Goal: Check status: Check status

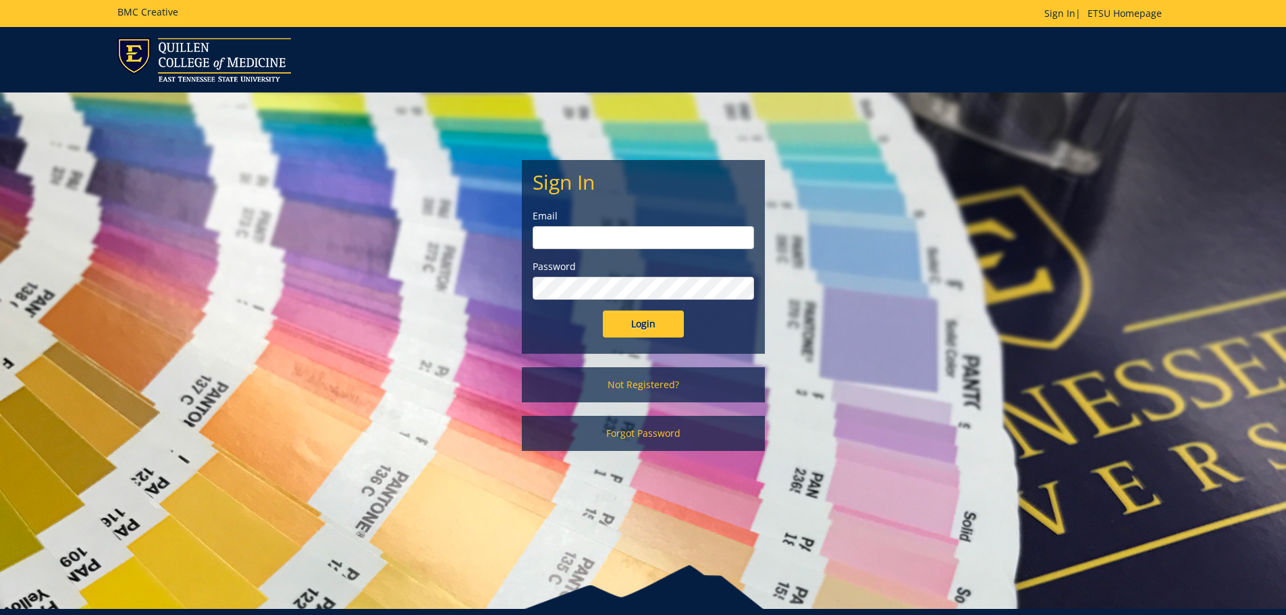
click at [564, 236] on input "email" at bounding box center [643, 237] width 221 height 23
type input "[EMAIL_ADDRESS][DOMAIN_NAME]"
click at [603, 310] on input "Login" at bounding box center [643, 323] width 81 height 27
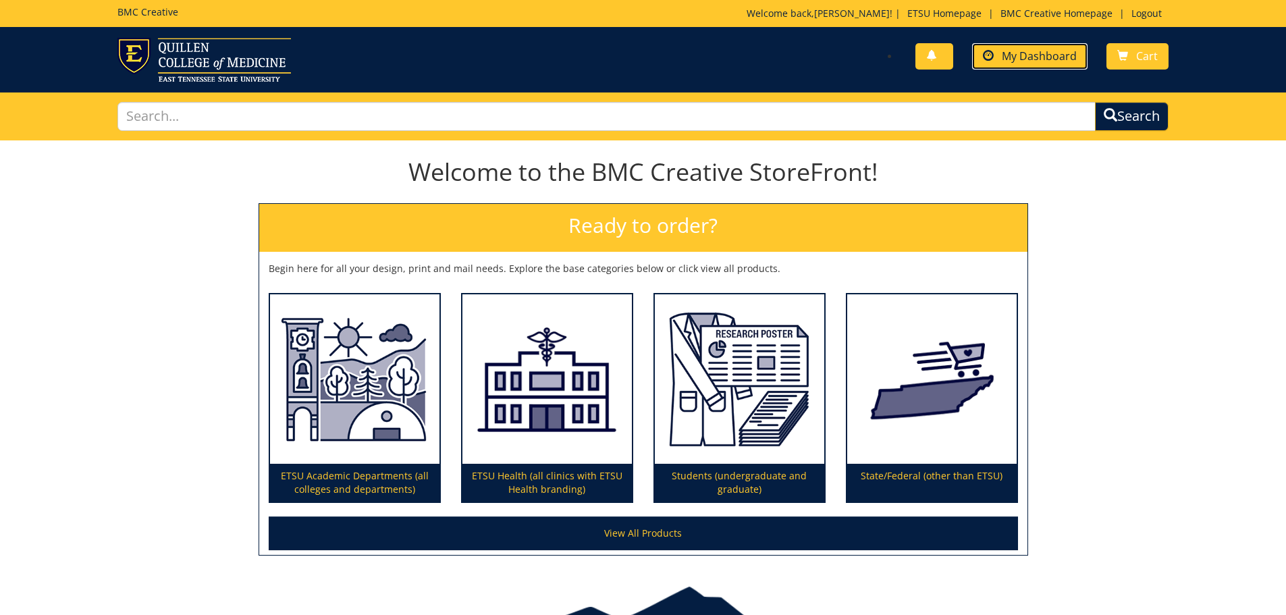
click at [1004, 52] on span "My Dashboard" at bounding box center [1039, 56] width 75 height 15
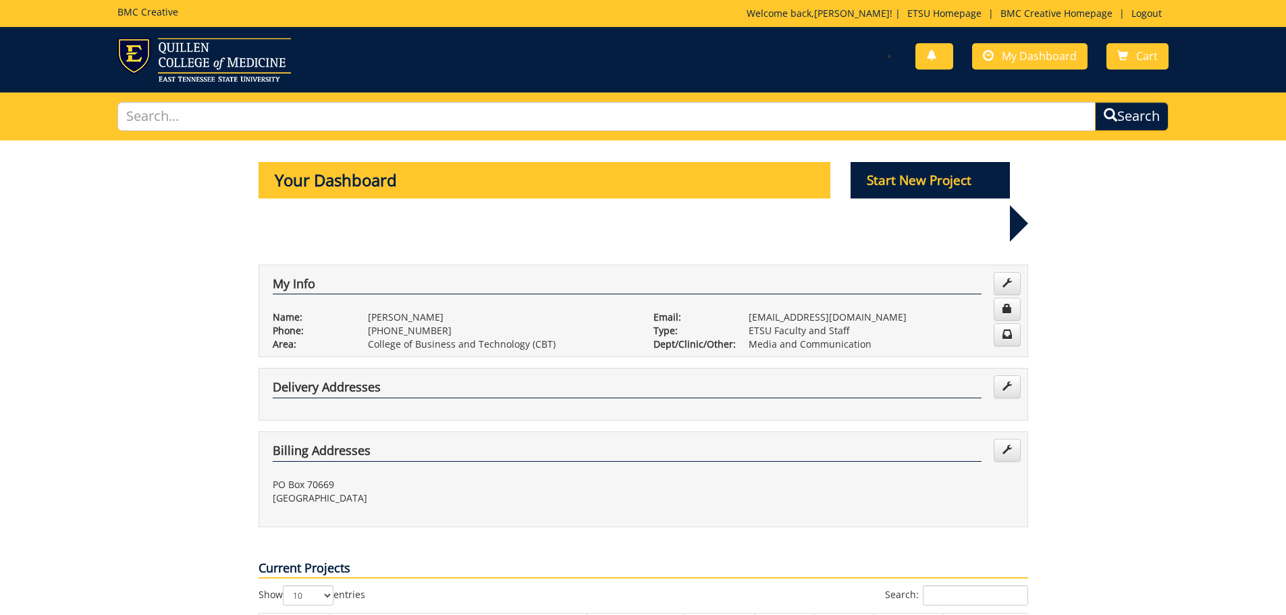
scroll to position [270, 0]
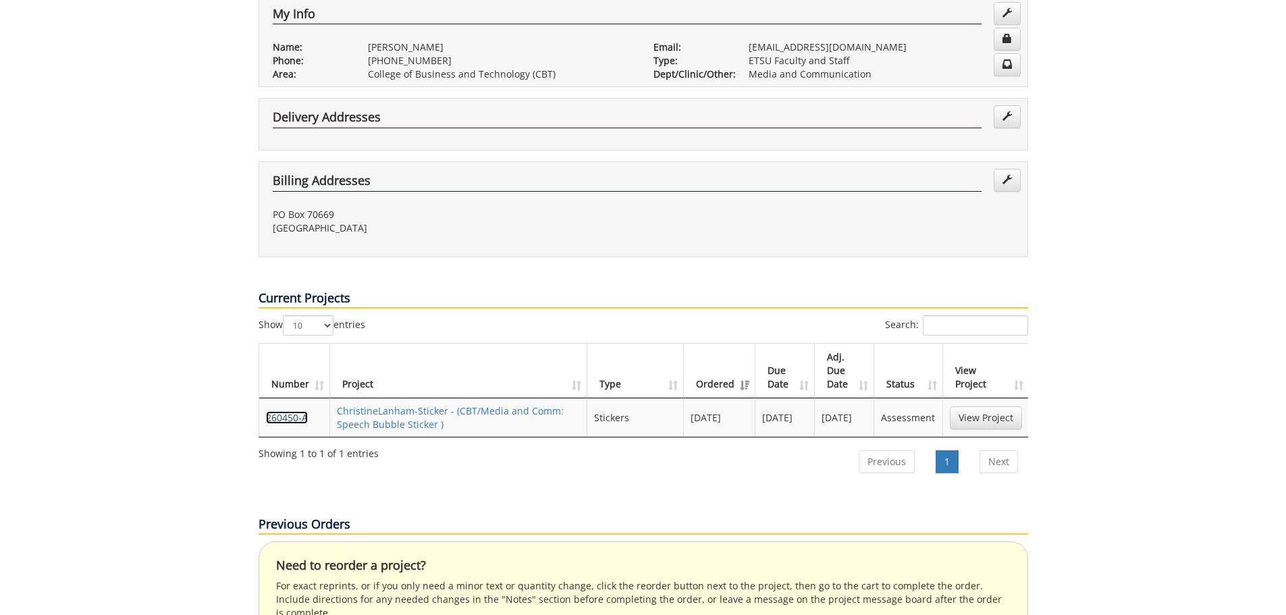
click at [280, 411] on link "260450-A" at bounding box center [287, 417] width 42 height 13
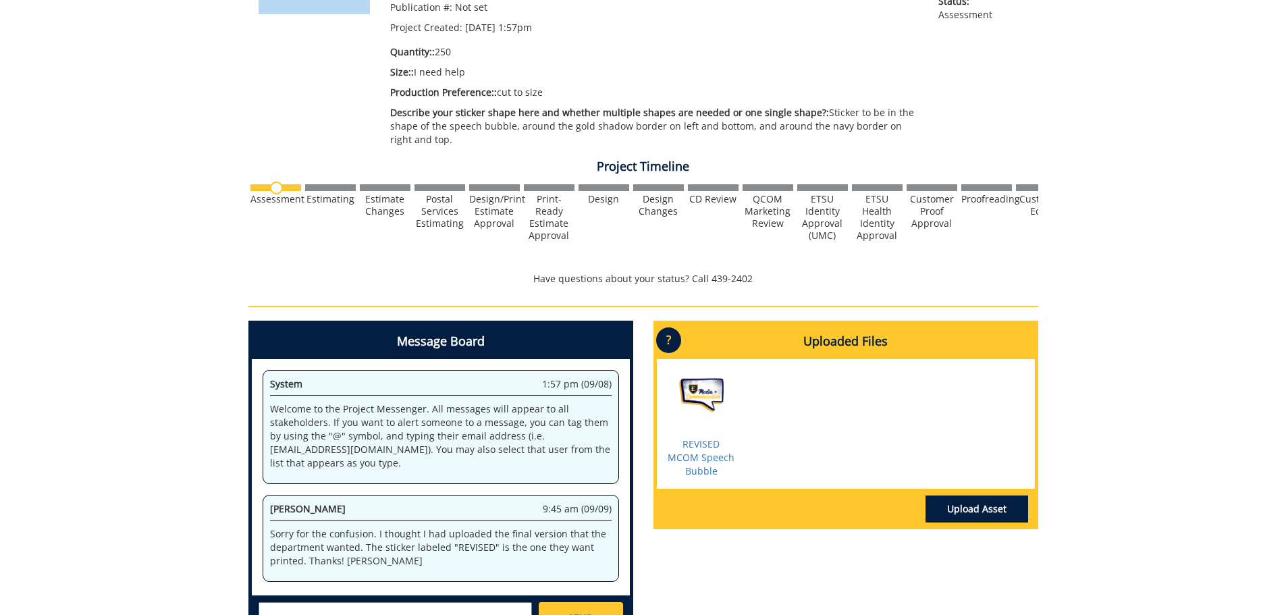
scroll to position [337, 0]
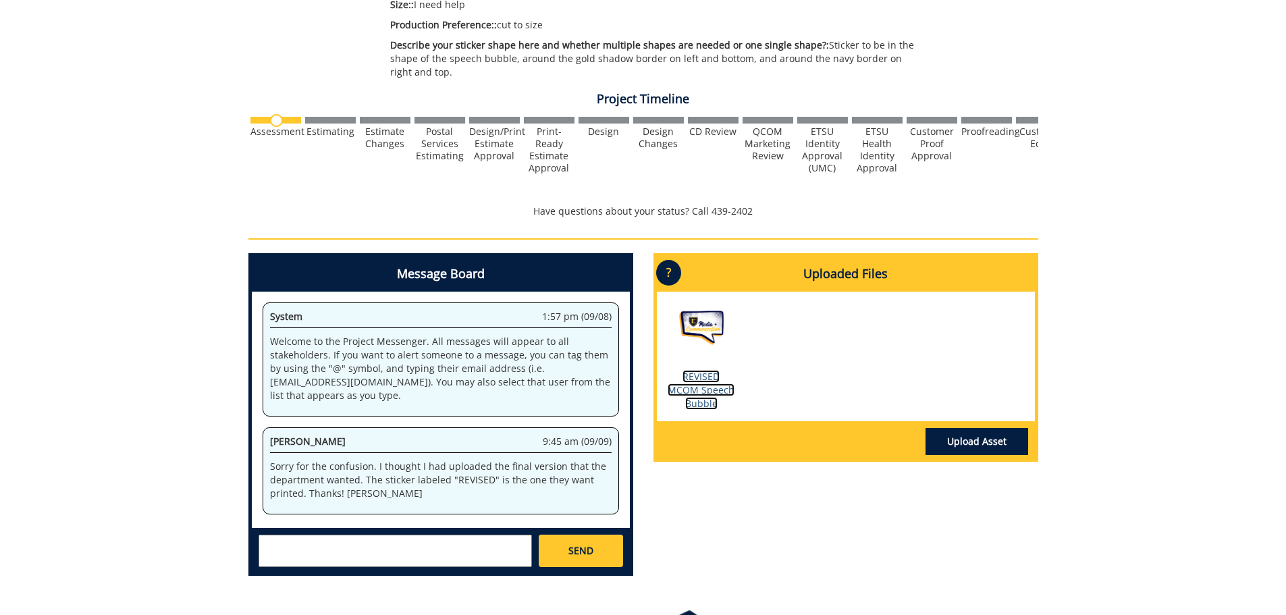
click at [682, 385] on link "REVISED MCOM Speech Bubble" at bounding box center [700, 390] width 67 height 40
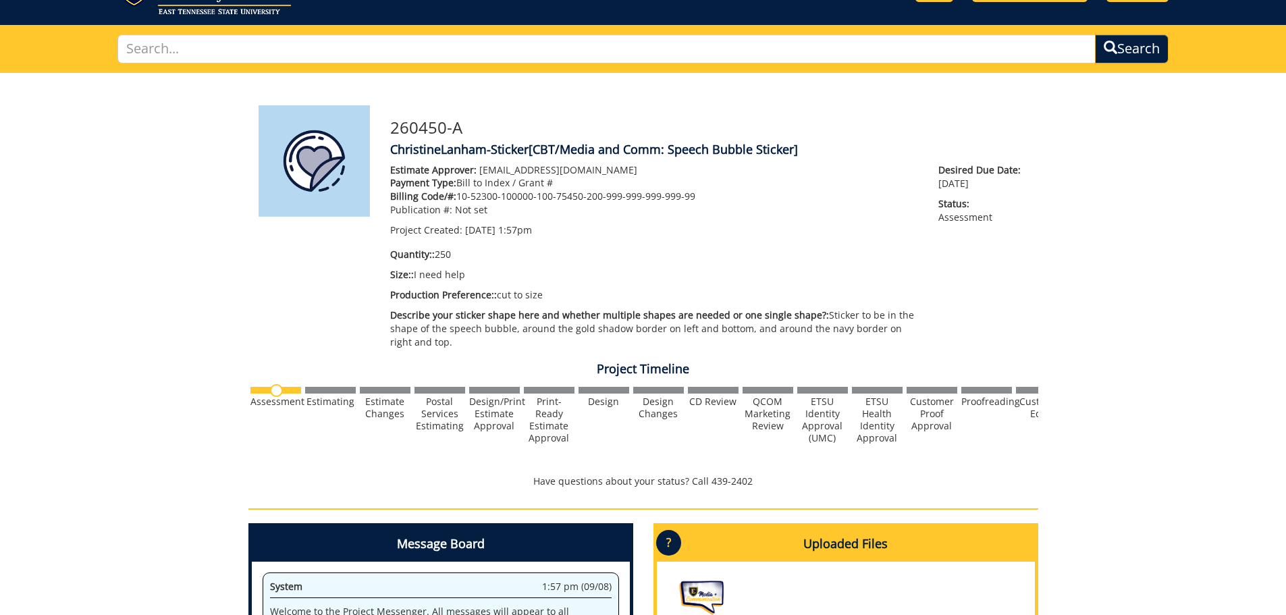
scroll to position [0, 0]
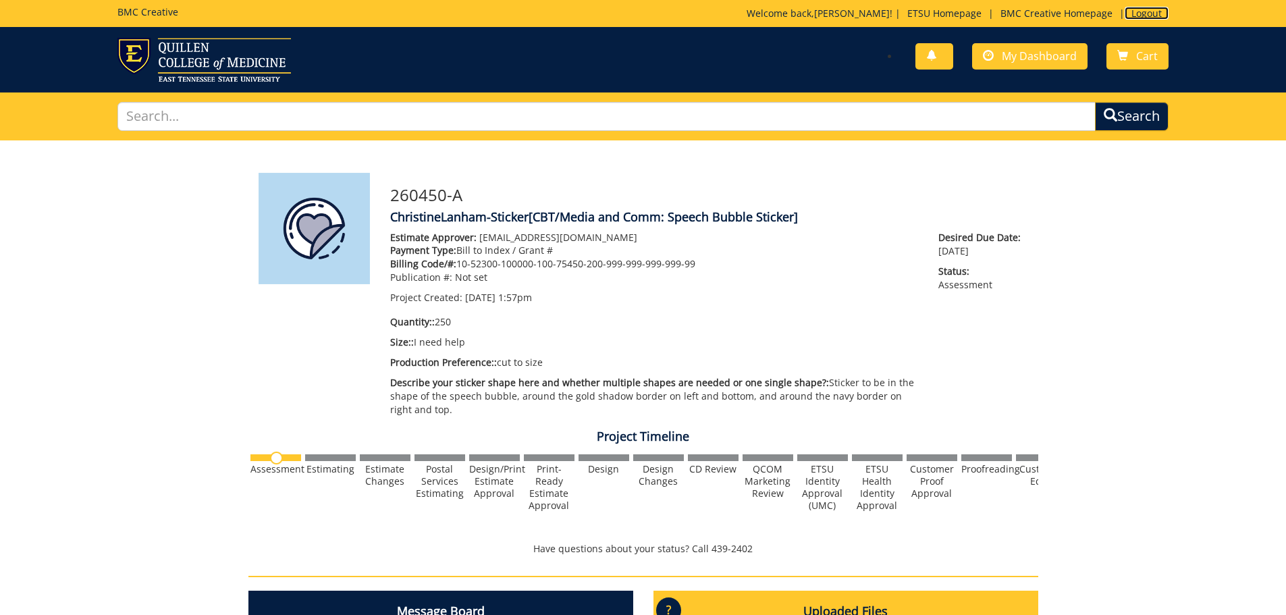
click at [1141, 13] on link "Logout" at bounding box center [1146, 13] width 44 height 13
